Goal: Task Accomplishment & Management: Manage account settings

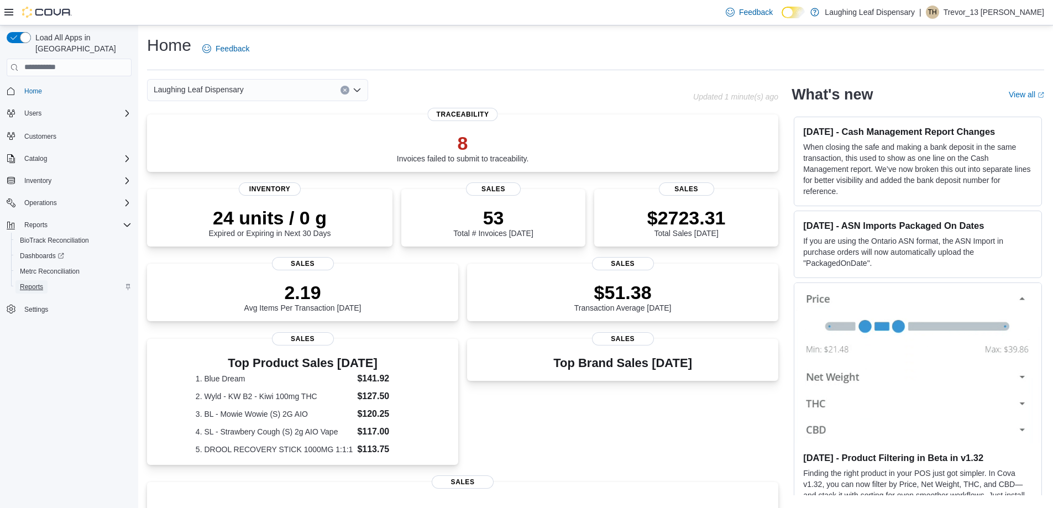
click at [25, 282] on span "Reports" at bounding box center [31, 286] width 23 height 9
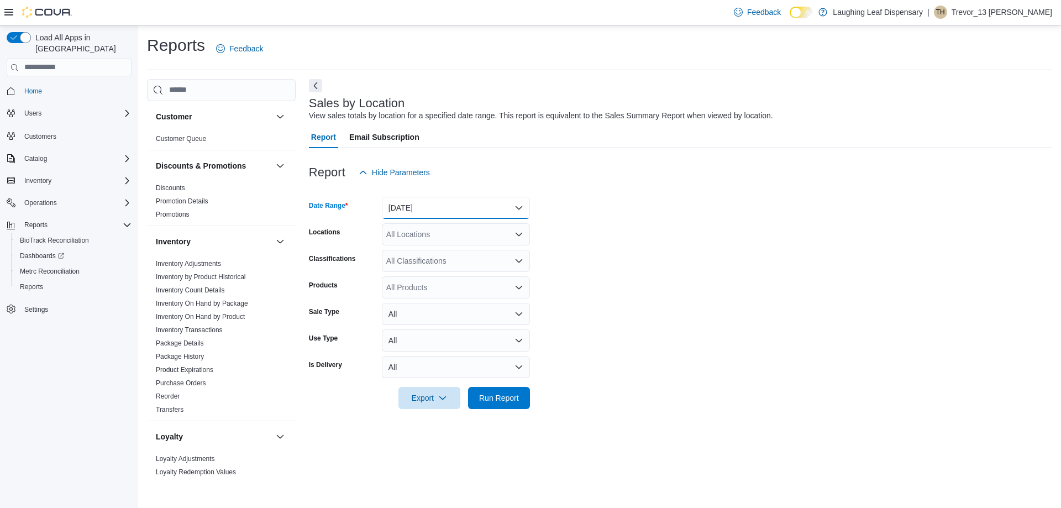
click at [482, 202] on button "[DATE]" at bounding box center [456, 208] width 148 height 22
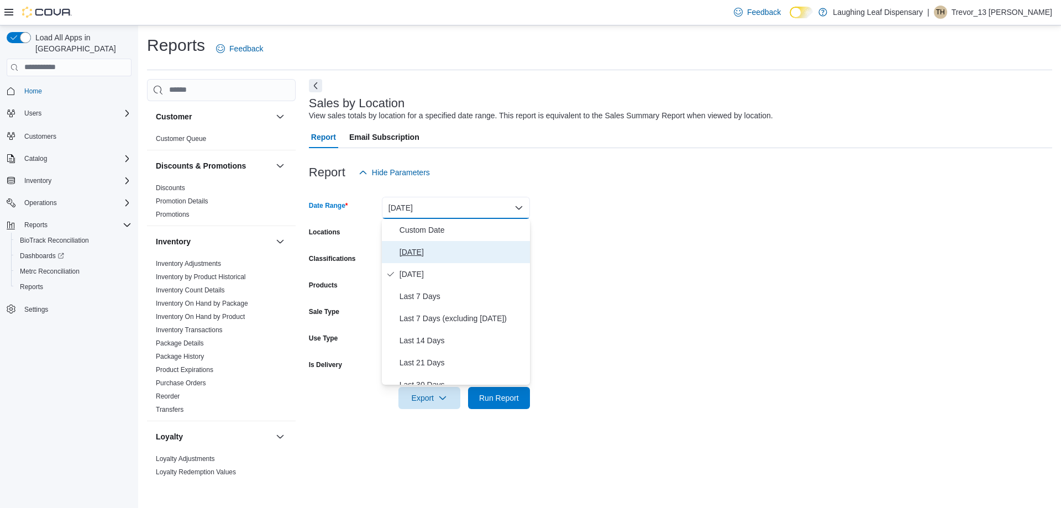
click at [419, 249] on span "Today" at bounding box center [462, 251] width 126 height 13
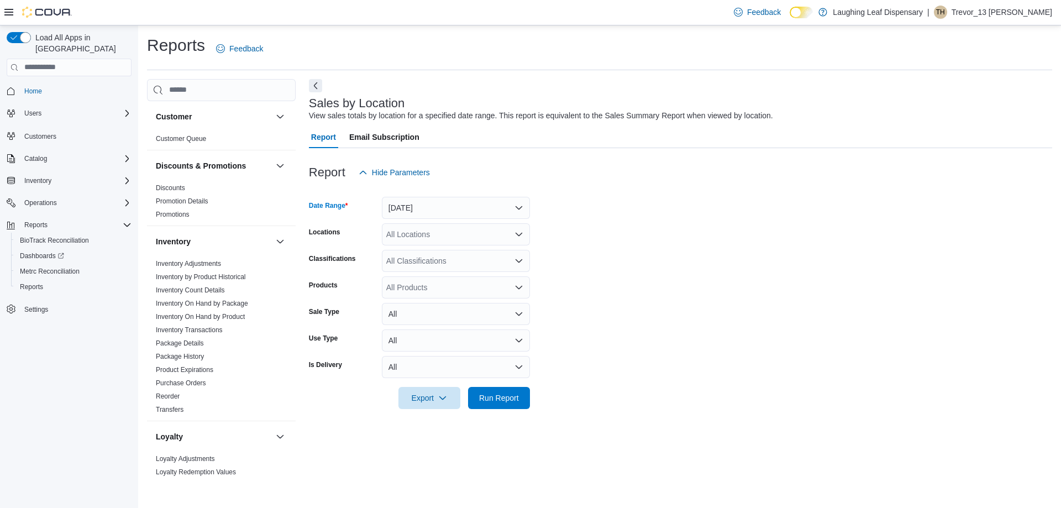
click at [520, 230] on icon "Open list of options" at bounding box center [518, 234] width 9 height 9
click at [427, 269] on span "504 Burro Avenue" at bounding box center [444, 269] width 76 height 11
click at [630, 274] on form "Date Range Today Locations 504 Burro Avenue Combo box. Selected. 504 Burro Aven…" at bounding box center [680, 295] width 743 height 225
click at [506, 400] on span "Run Report" at bounding box center [499, 397] width 40 height 11
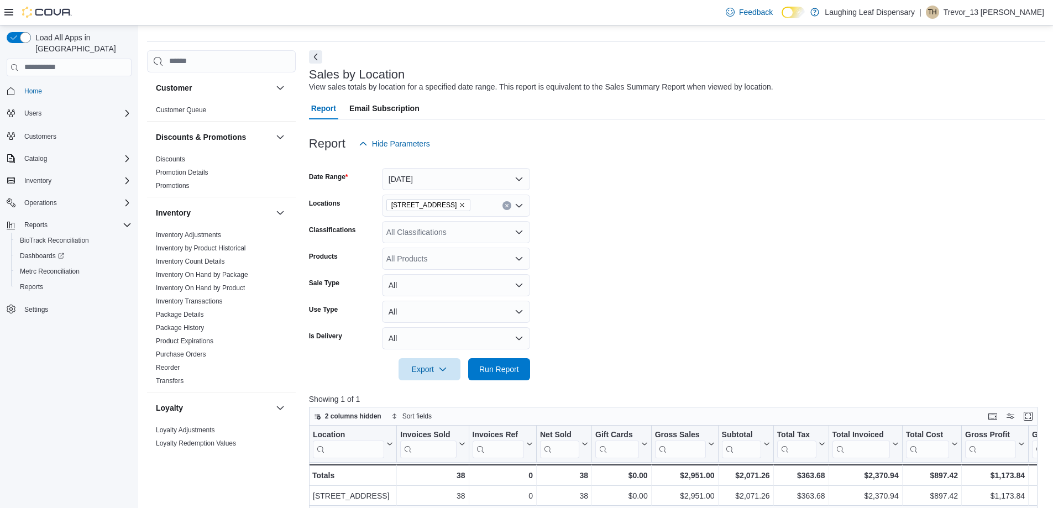
scroll to position [11, 0]
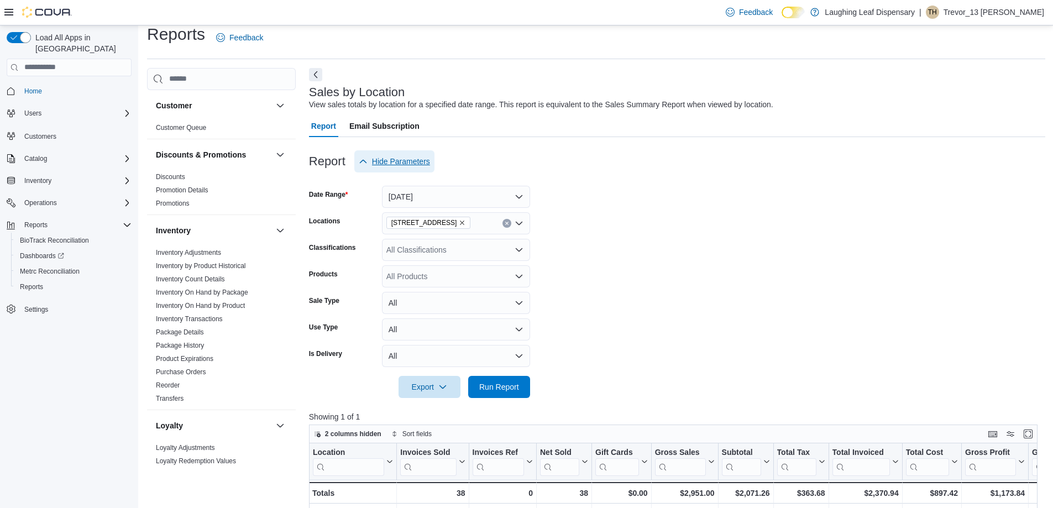
click at [382, 161] on span "Hide Parameters" at bounding box center [401, 161] width 58 height 11
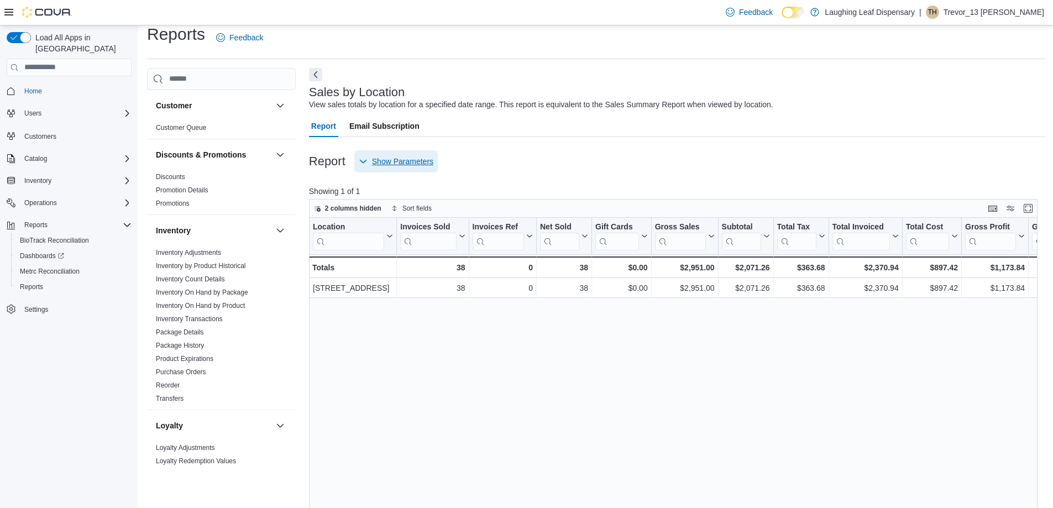
click at [380, 161] on span "Show Parameters" at bounding box center [402, 161] width 61 height 11
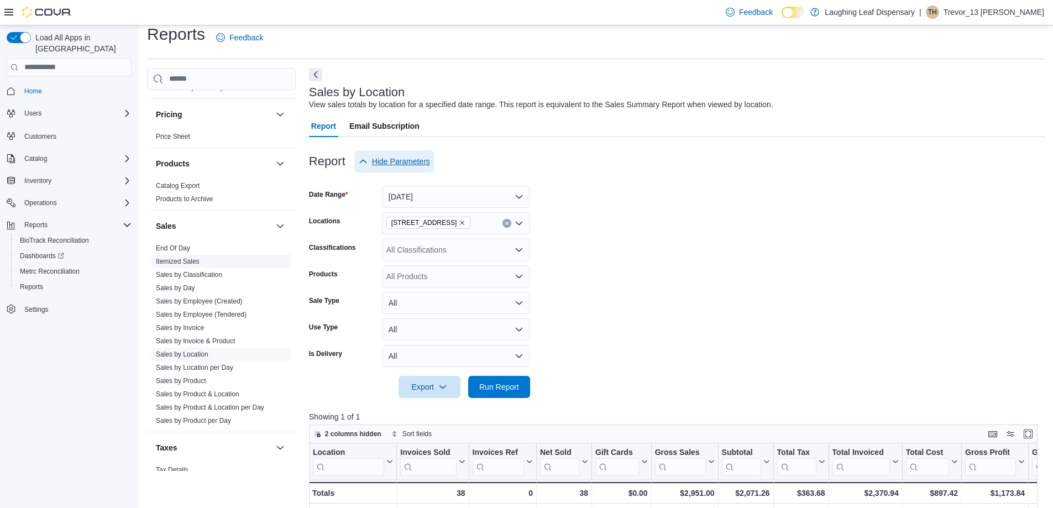
scroll to position [442, 0]
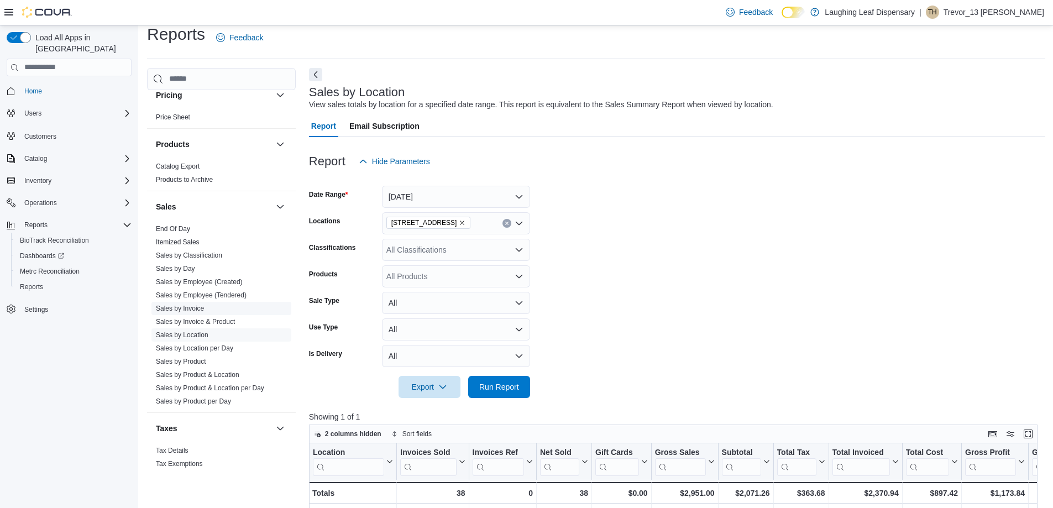
click at [186, 306] on link "Sales by Invoice" at bounding box center [180, 308] width 48 height 8
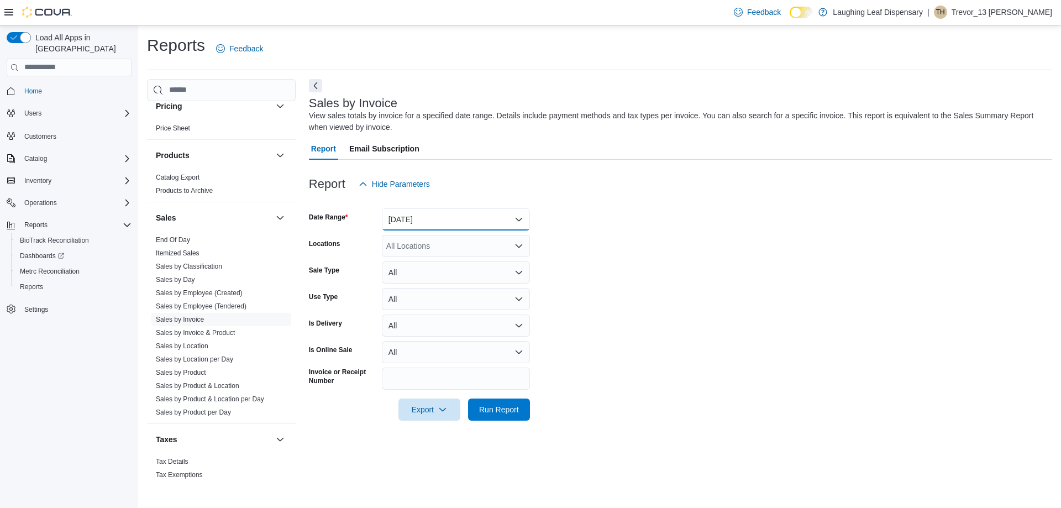
click at [444, 214] on button "Yesterday" at bounding box center [456, 219] width 148 height 22
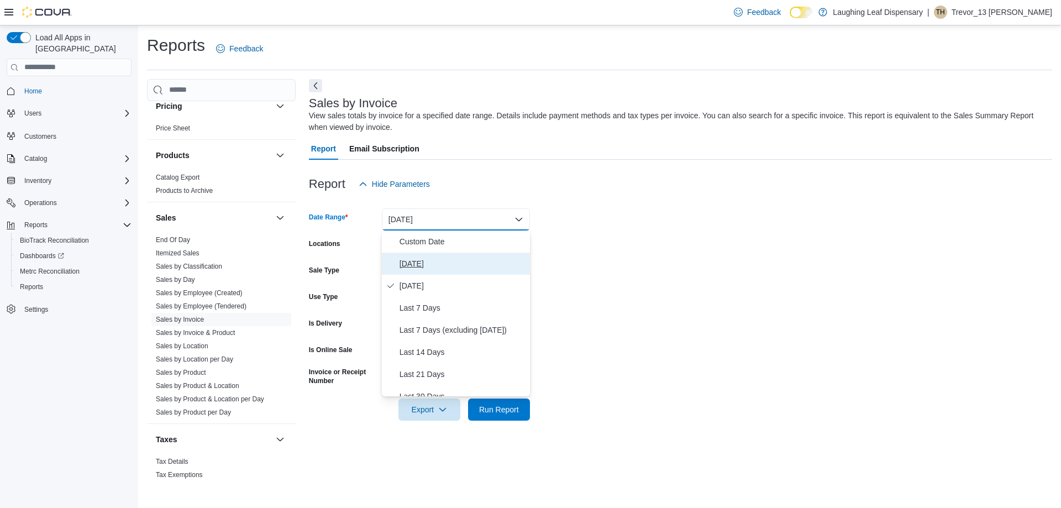
drag, startPoint x: 407, startPoint y: 260, endPoint x: 423, endPoint y: 264, distance: 16.6
click at [408, 259] on span "Today" at bounding box center [462, 263] width 126 height 13
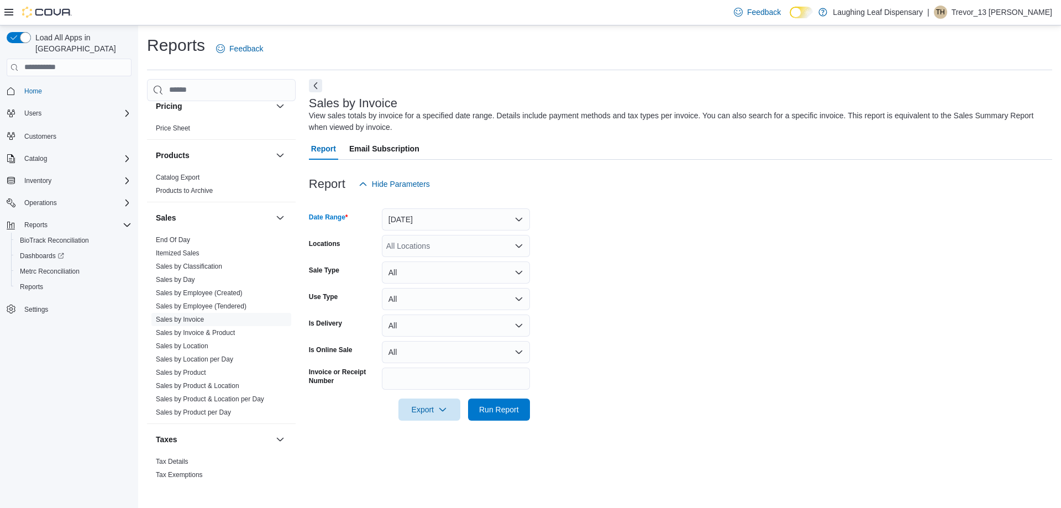
click at [440, 246] on div "All Locations" at bounding box center [456, 246] width 148 height 22
click at [430, 278] on span "504 Burro Avenue" at bounding box center [444, 280] width 76 height 11
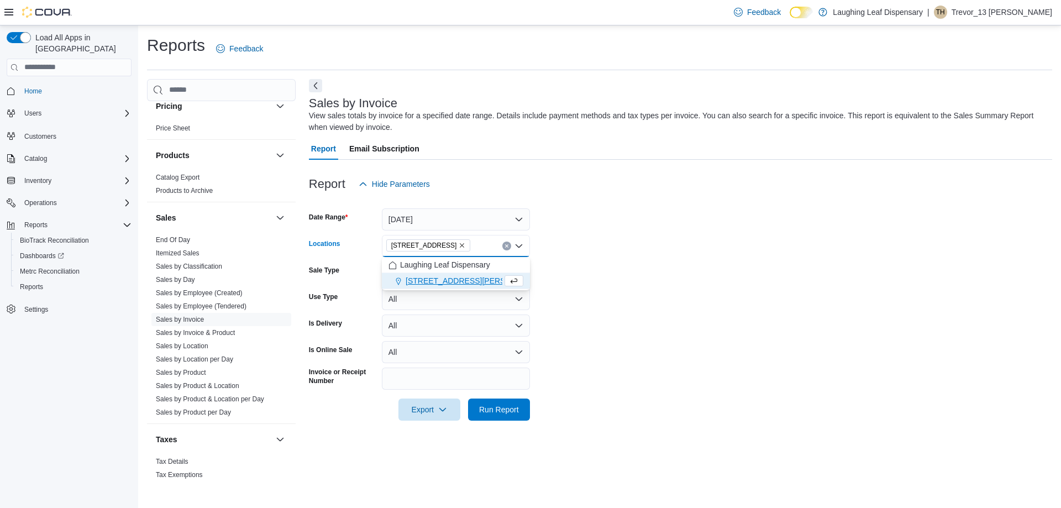
click at [635, 313] on form "Date Range Today Locations 504 Burro Avenue Combo box. Selected. 504 Burro Aven…" at bounding box center [680, 307] width 743 height 225
click at [493, 413] on span "Run Report" at bounding box center [499, 408] width 40 height 11
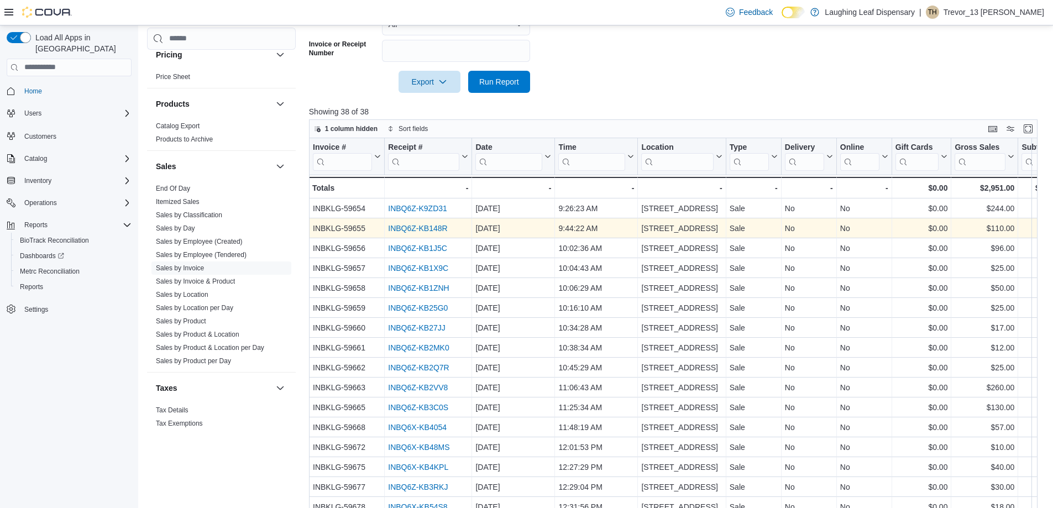
scroll to position [354, 0]
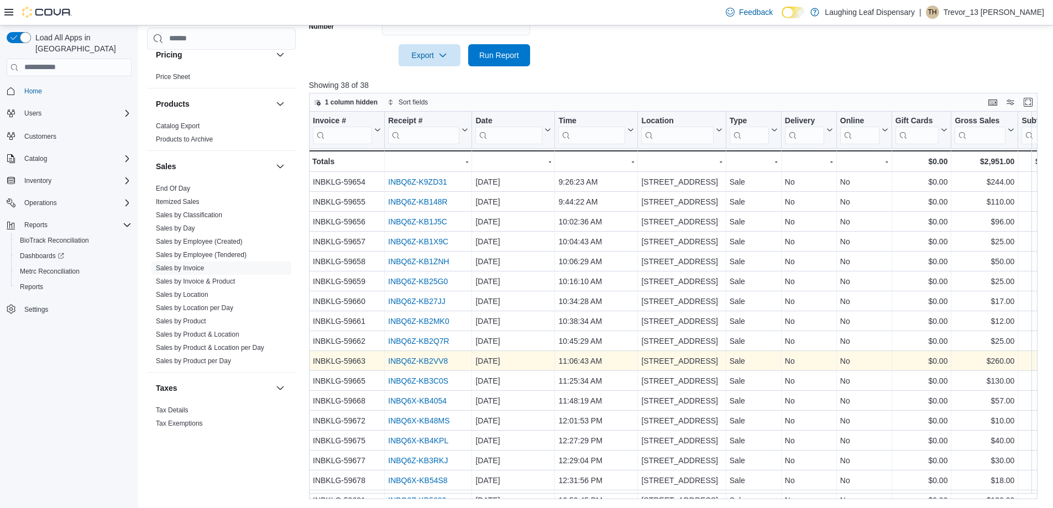
click at [430, 359] on link "INBQ6Z-KB2VV8" at bounding box center [418, 360] width 60 height 9
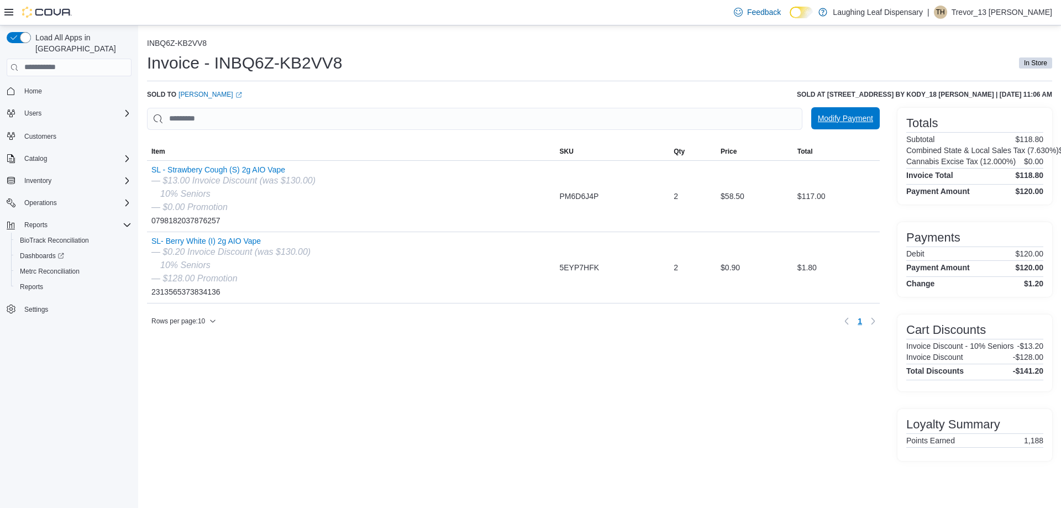
click at [834, 121] on span "Modify Payment" at bounding box center [845, 118] width 55 height 11
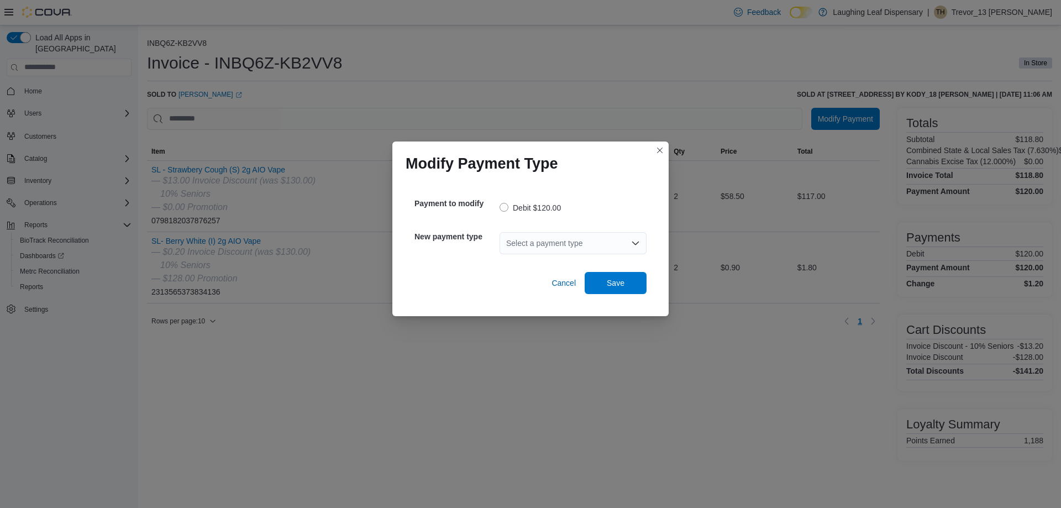
click at [628, 239] on div "Select a payment type" at bounding box center [572, 243] width 147 height 22
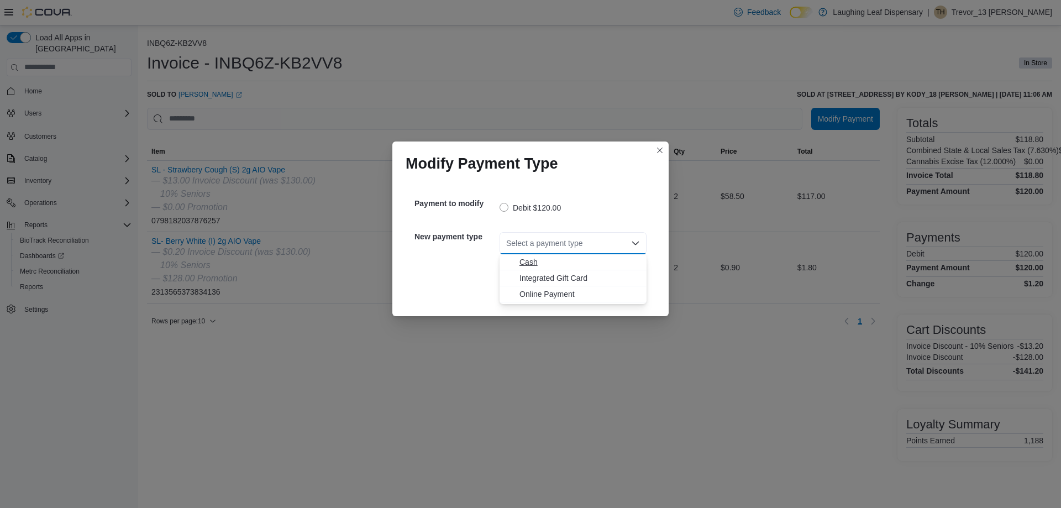
click at [534, 260] on span "Cash" at bounding box center [579, 261] width 120 height 11
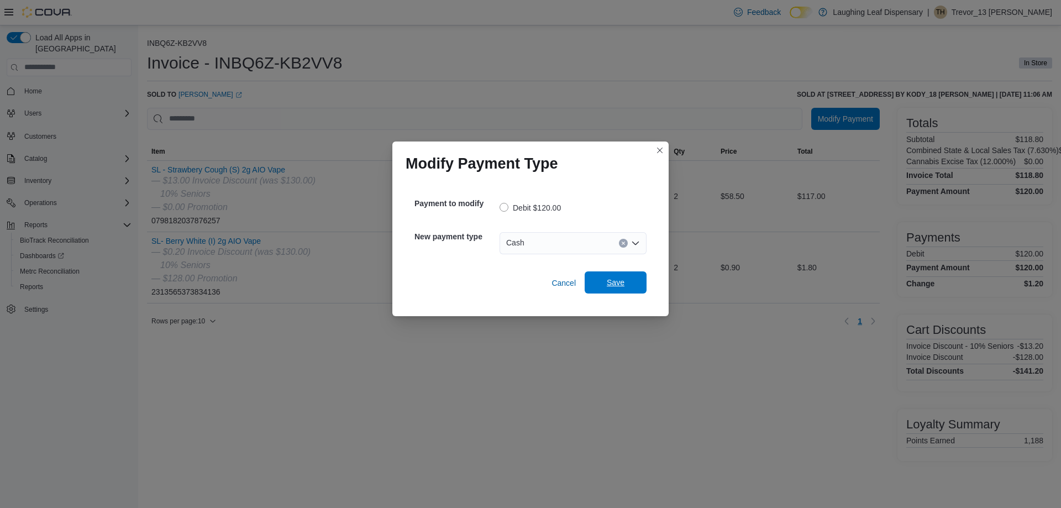
click at [617, 277] on span "Save" at bounding box center [616, 282] width 18 height 11
